Goal: Task Accomplishment & Management: Manage account settings

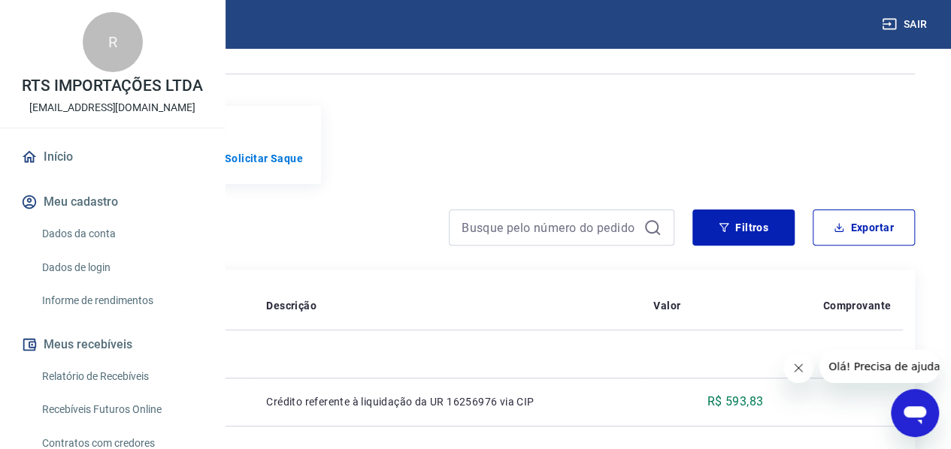
scroll to position [150, 0]
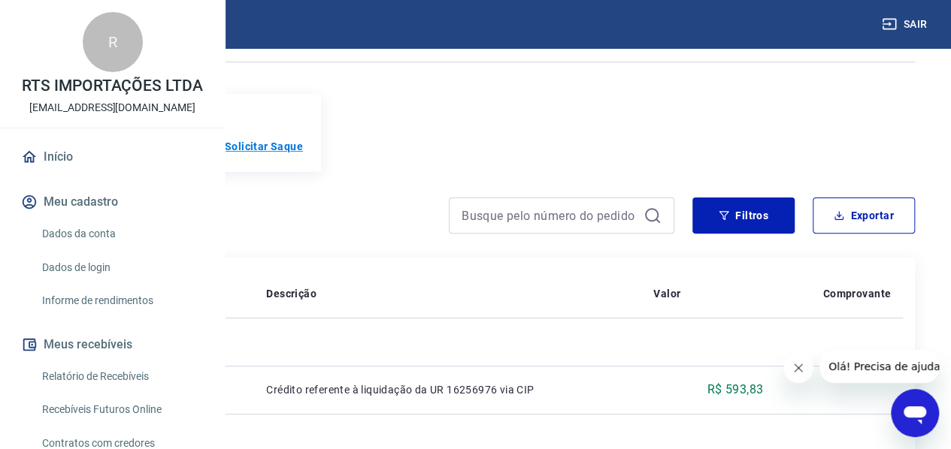
click at [303, 149] on p "Solicitar Saque" at bounding box center [264, 146] width 78 height 15
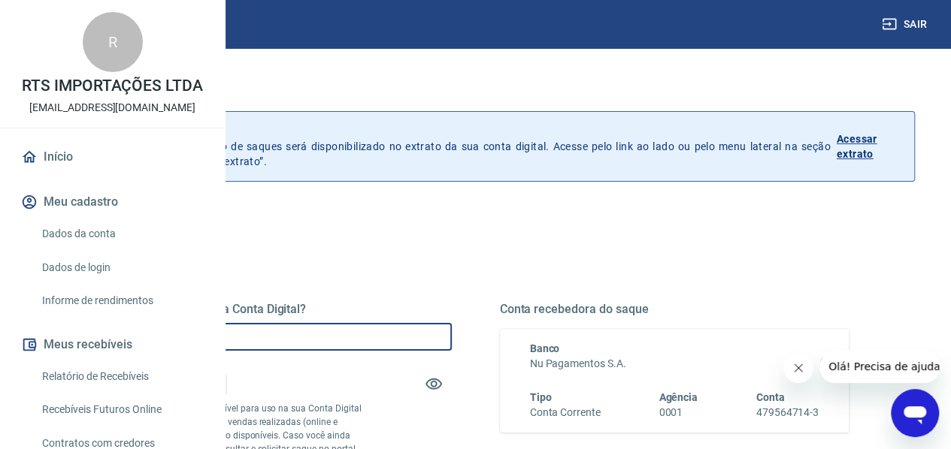
click at [425, 336] on input "R$ 0,00" at bounding box center [276, 337] width 349 height 28
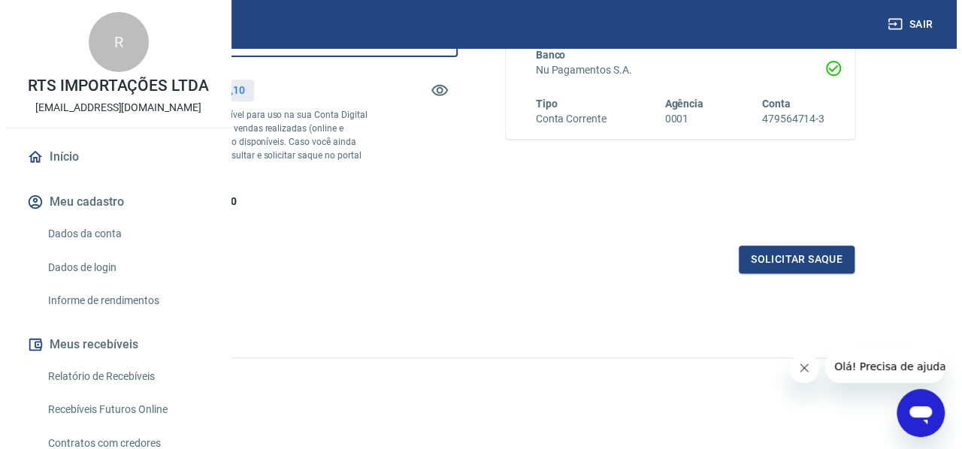
scroll to position [301, 0]
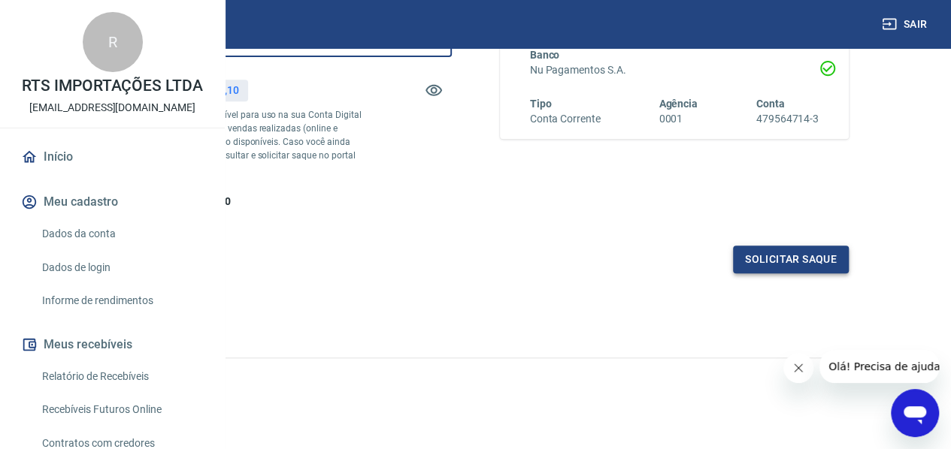
type input "R$ 1.000,00"
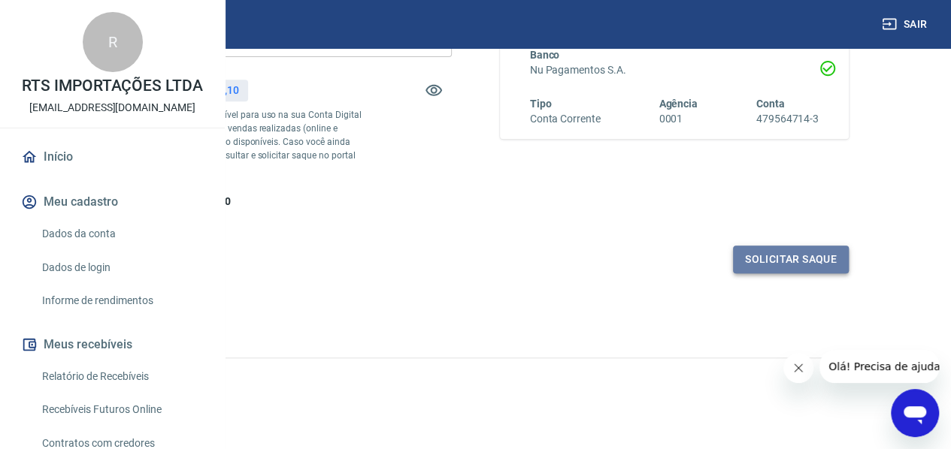
click at [795, 274] on button "Solicitar saque" at bounding box center [791, 260] width 116 height 28
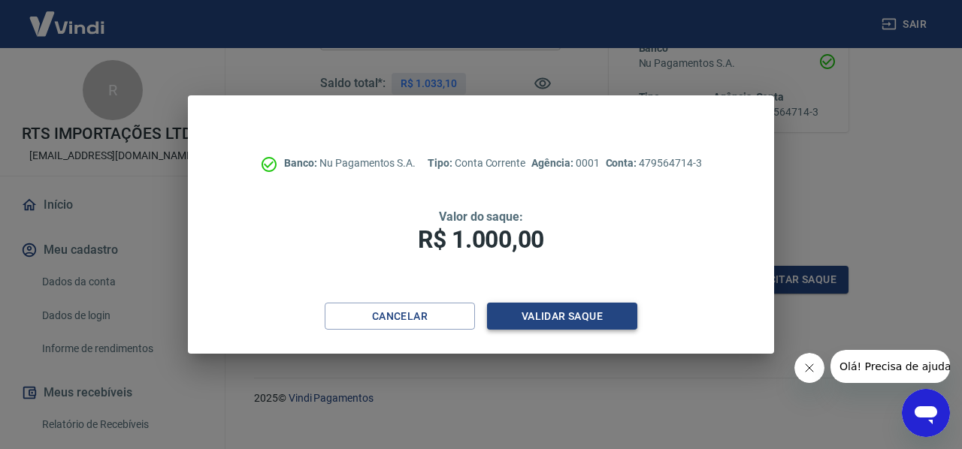
click at [515, 318] on button "Validar saque" at bounding box center [562, 317] width 150 height 28
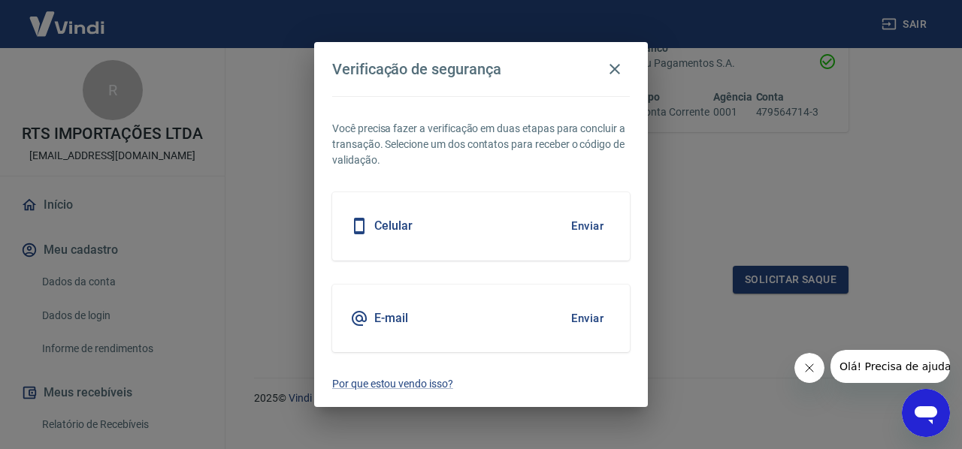
click at [409, 312] on div "E-mail Enviar" at bounding box center [481, 319] width 298 height 68
click at [576, 319] on button "Enviar" at bounding box center [587, 319] width 49 height 32
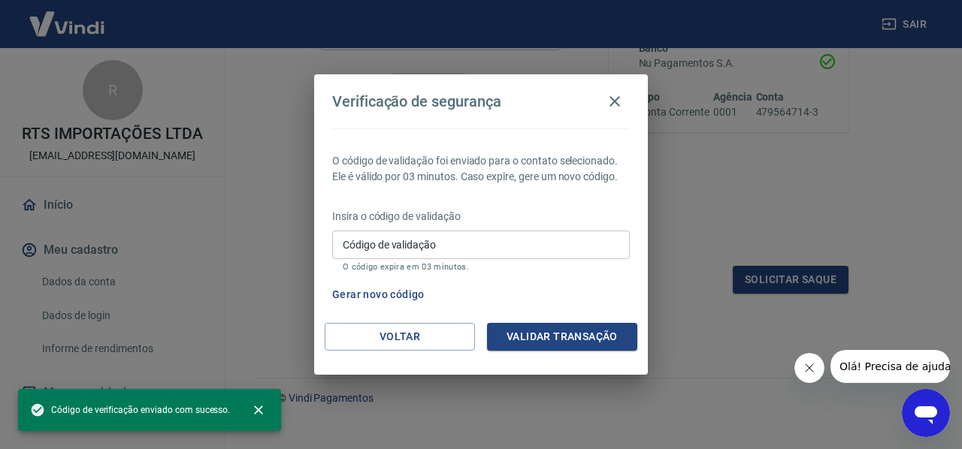
click at [416, 249] on input "Código de validação" at bounding box center [481, 245] width 298 height 28
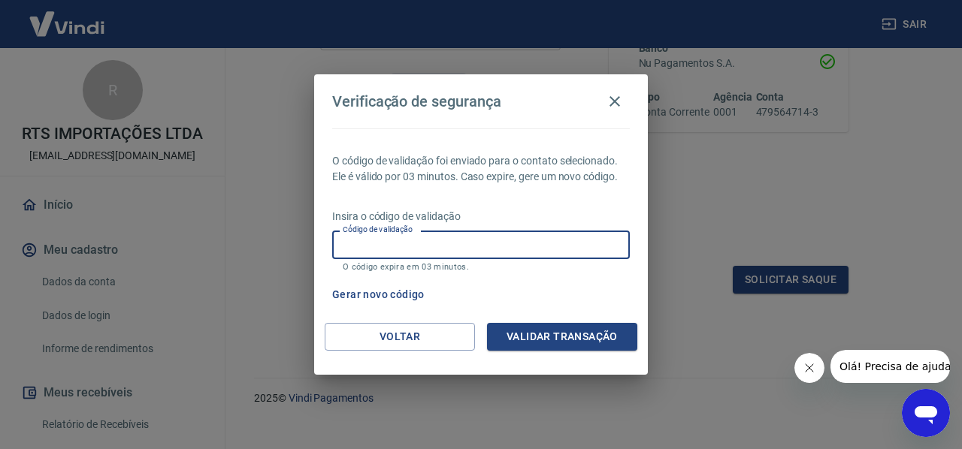
paste input "153338"
type input "153338"
click at [532, 338] on button "Validar transação" at bounding box center [562, 337] width 150 height 28
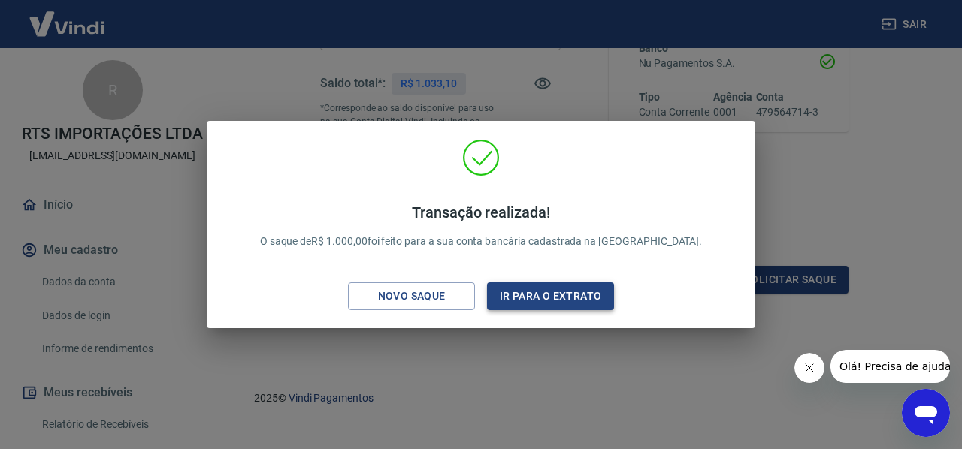
click at [531, 289] on button "Ir para o extrato" at bounding box center [550, 297] width 127 height 28
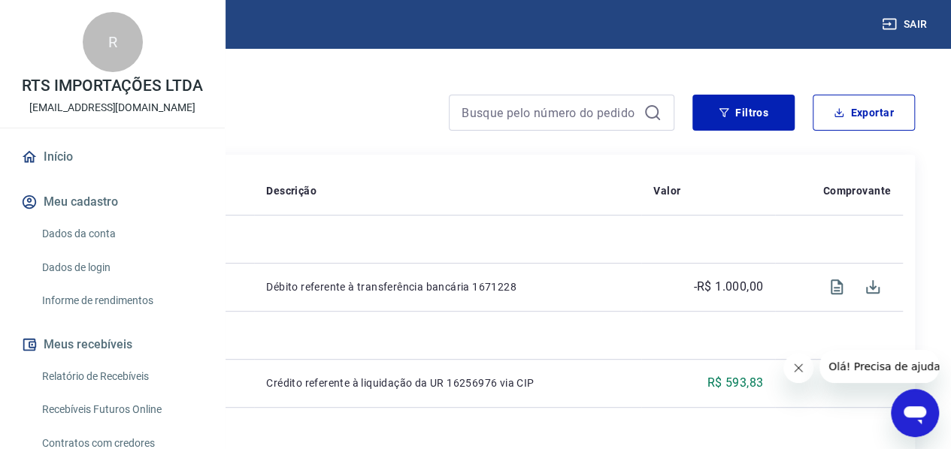
scroll to position [225, 0]
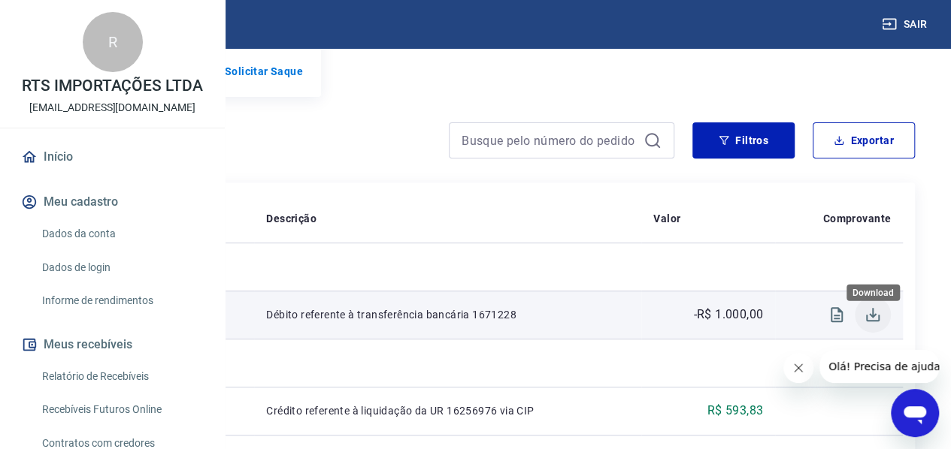
click at [877, 322] on icon "Download" at bounding box center [873, 315] width 14 height 14
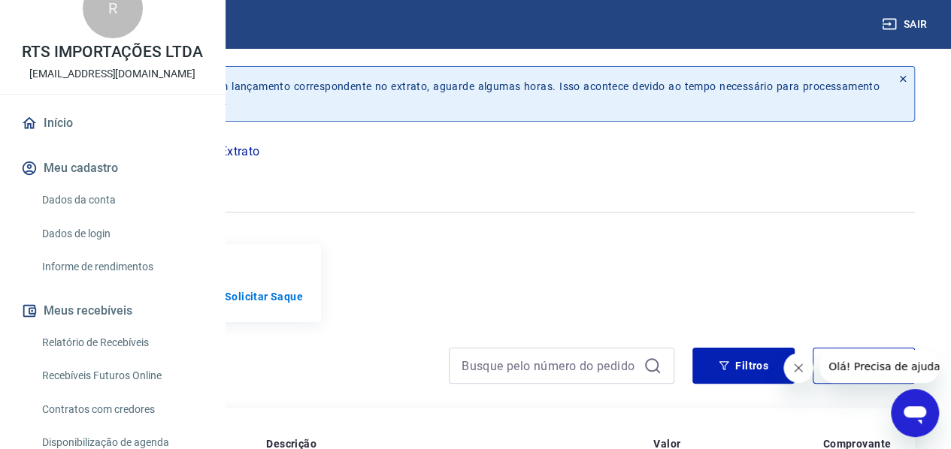
scroll to position [0, 0]
